Goal: Information Seeking & Learning: Learn about a topic

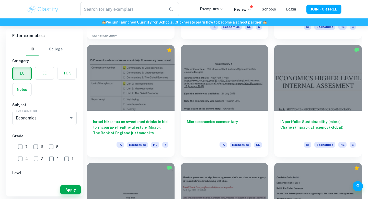
scroll to position [334, 0]
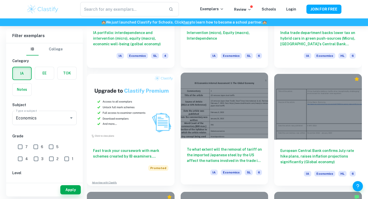
click at [215, 131] on div at bounding box center [225, 106] width 88 height 66
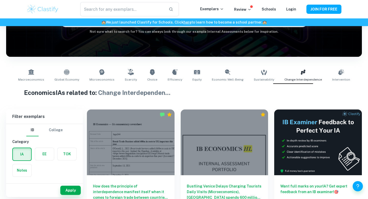
scroll to position [63, 0]
